Goal: Task Accomplishment & Management: Use online tool/utility

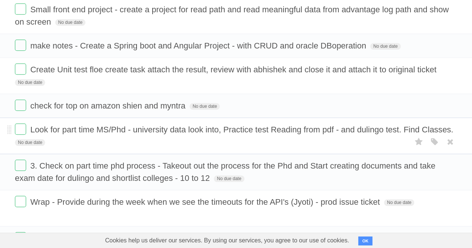
scroll to position [311, 0]
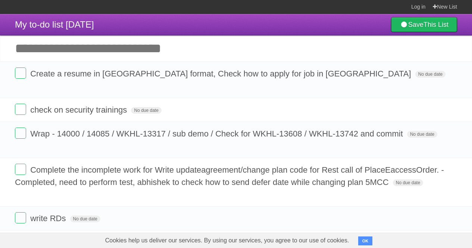
click at [22, 212] on label at bounding box center [20, 217] width 11 height 11
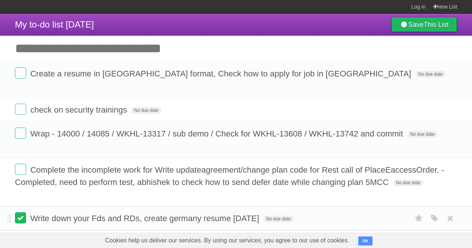
click at [19, 212] on label at bounding box center [20, 217] width 11 height 11
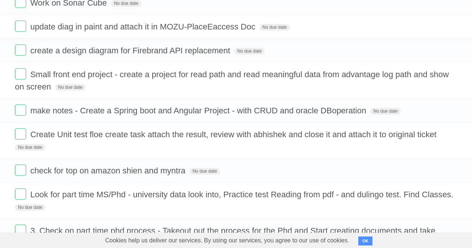
scroll to position [219, 0]
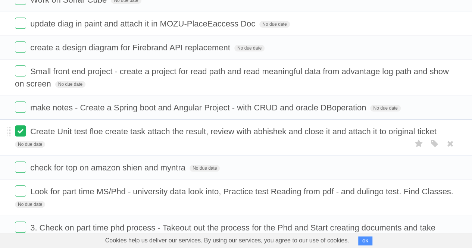
click at [19, 125] on label at bounding box center [20, 130] width 11 height 11
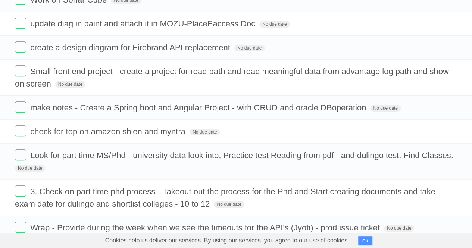
scroll to position [246, 0]
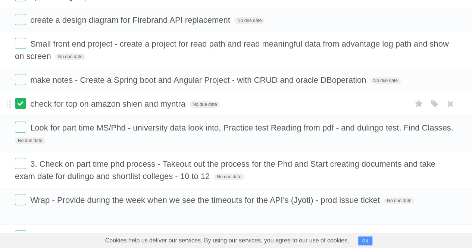
click at [20, 98] on label at bounding box center [20, 103] width 11 height 11
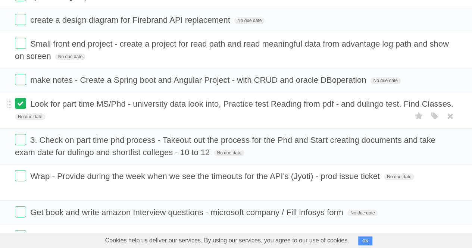
click at [21, 98] on label at bounding box center [20, 103] width 11 height 11
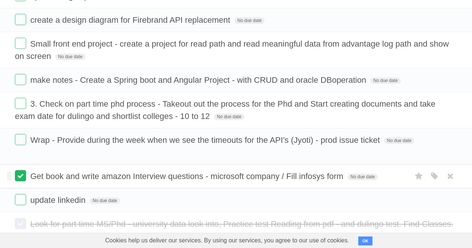
click at [19, 170] on label at bounding box center [20, 175] width 11 height 11
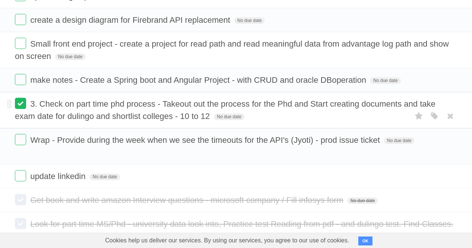
click at [22, 98] on label at bounding box center [20, 103] width 11 height 11
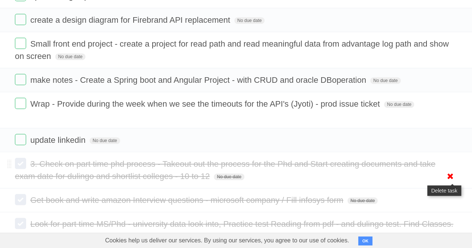
click at [451, 170] on icon at bounding box center [450, 176] width 10 height 12
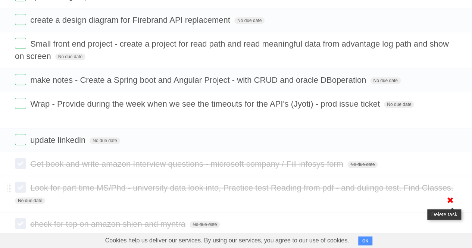
click at [450, 194] on icon at bounding box center [450, 200] width 10 height 12
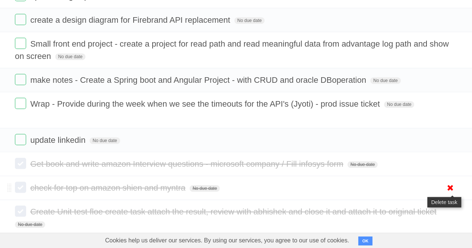
click at [451, 218] on icon at bounding box center [450, 224] width 10 height 12
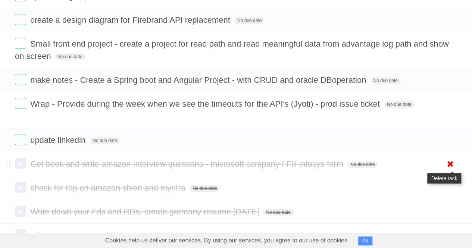
click at [450, 158] on icon at bounding box center [450, 164] width 10 height 12
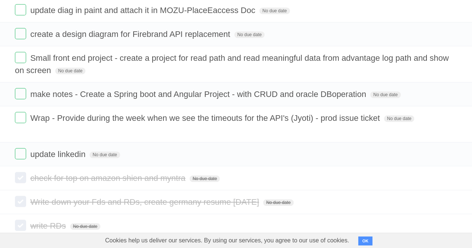
click at [448, 167] on li "check for top on amazon shien and myntra No due date White Red Blue Green Purpl…" at bounding box center [236, 179] width 472 height 24
click at [451, 172] on icon at bounding box center [450, 178] width 10 height 12
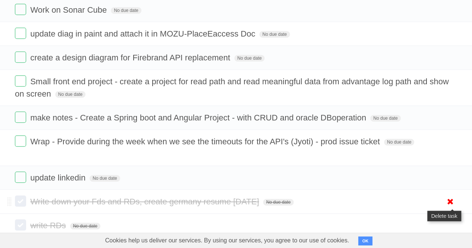
click at [451, 196] on icon at bounding box center [450, 202] width 10 height 12
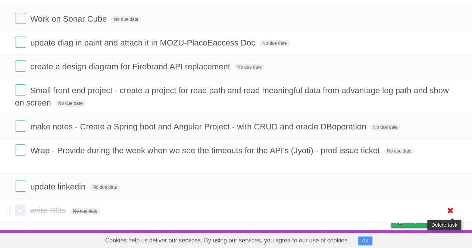
scroll to position [185, 0]
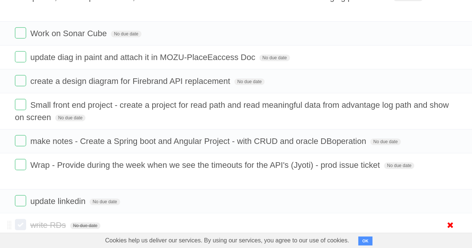
click at [451, 219] on icon at bounding box center [450, 225] width 10 height 12
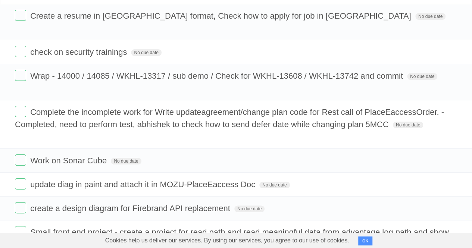
scroll to position [0, 0]
